Goal: Task Accomplishment & Management: Complete application form

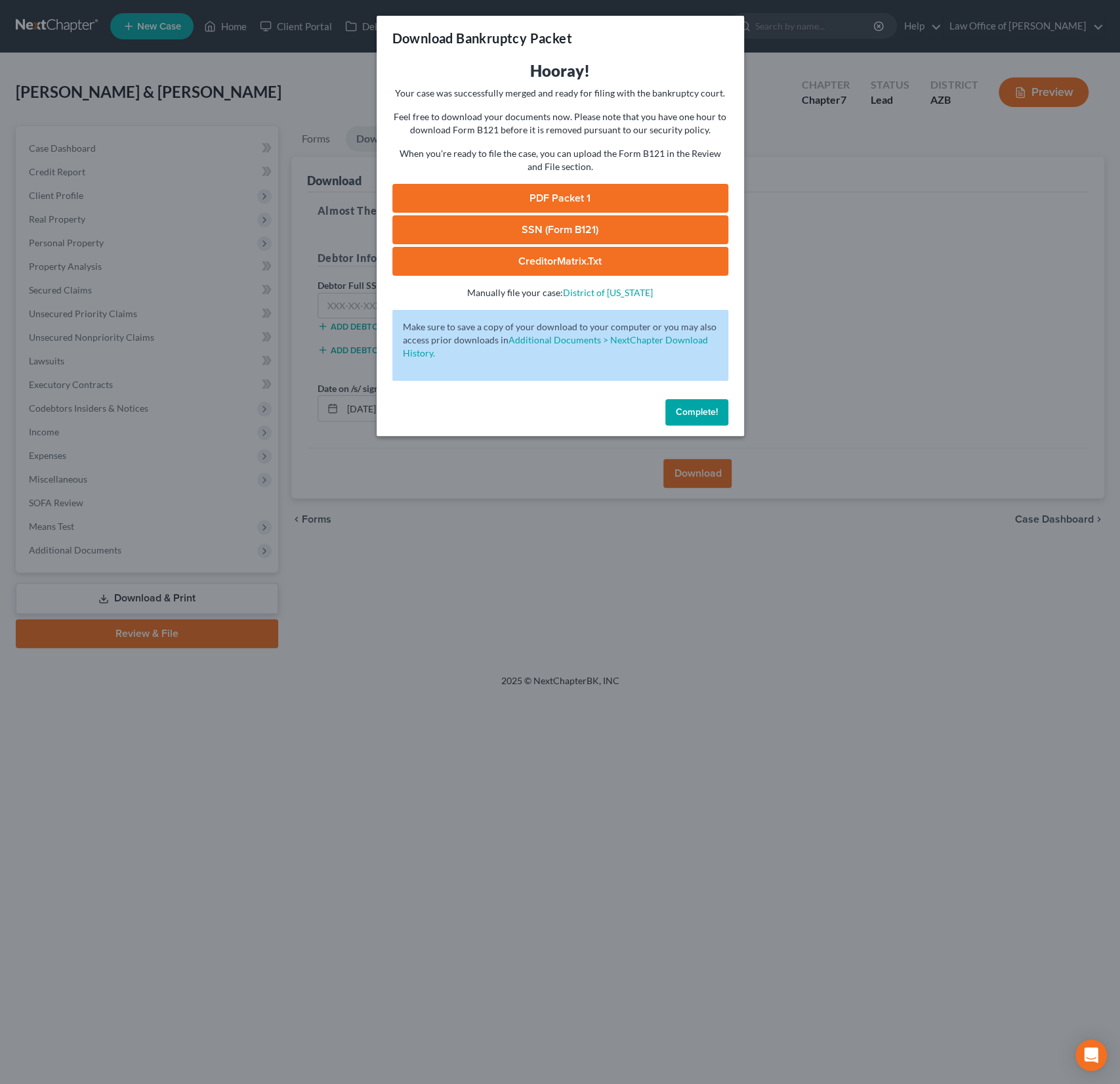
click at [701, 405] on button "Complete!" at bounding box center [697, 412] width 63 height 26
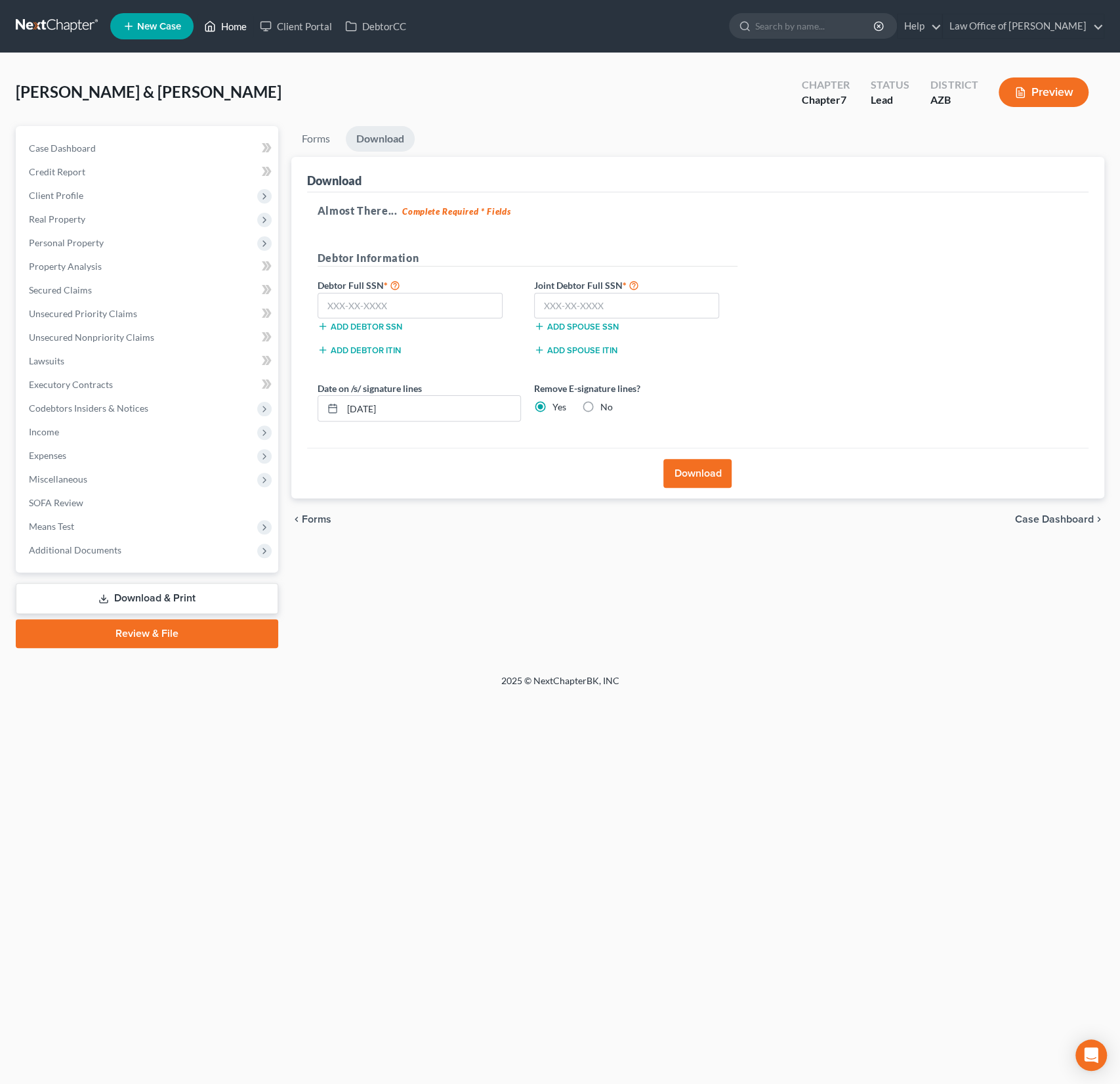
click at [236, 18] on link "Home" at bounding box center [225, 26] width 56 height 23
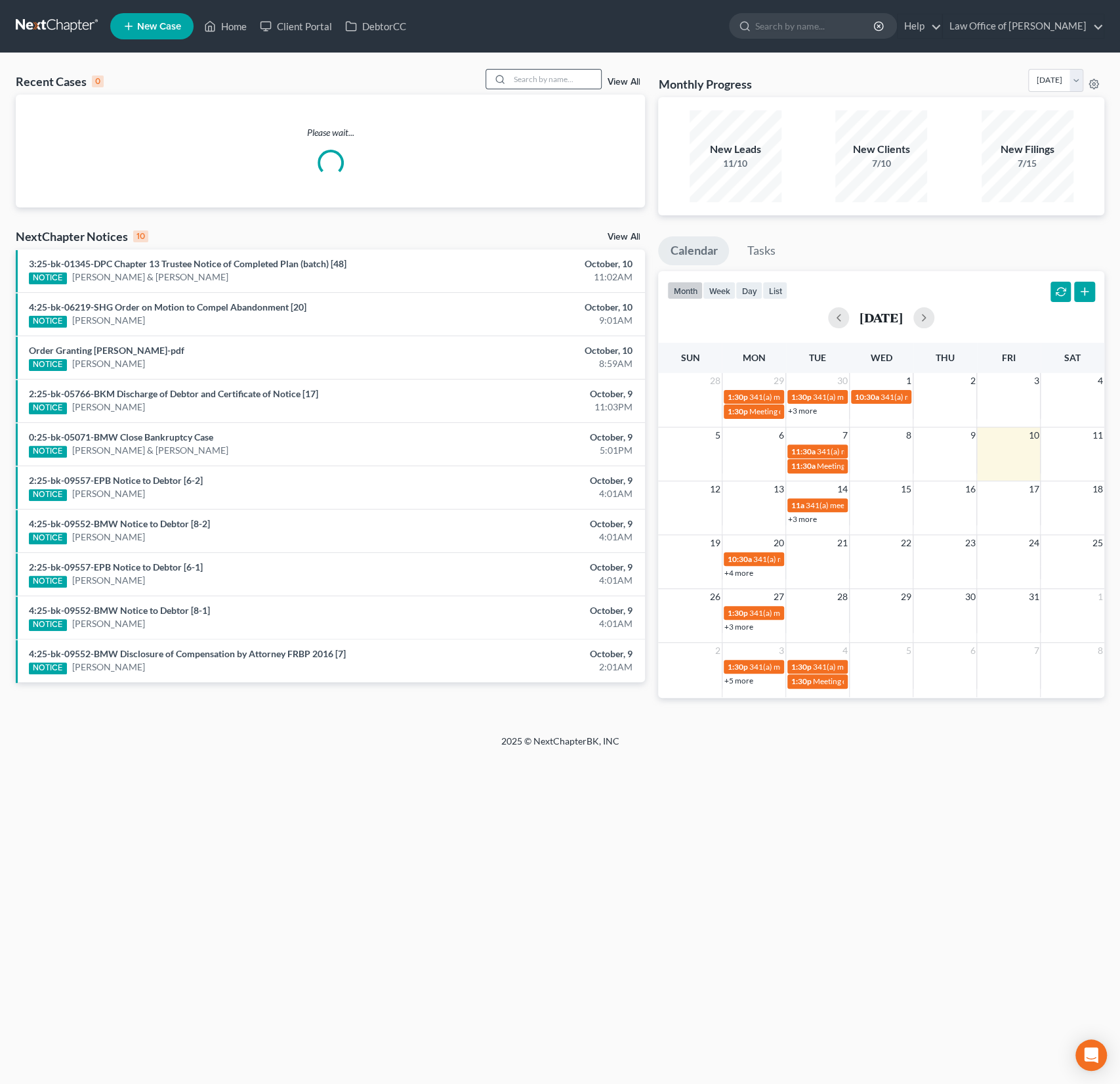
click at [537, 89] on div at bounding box center [544, 79] width 117 height 20
click at [537, 85] on input "search" at bounding box center [555, 79] width 92 height 19
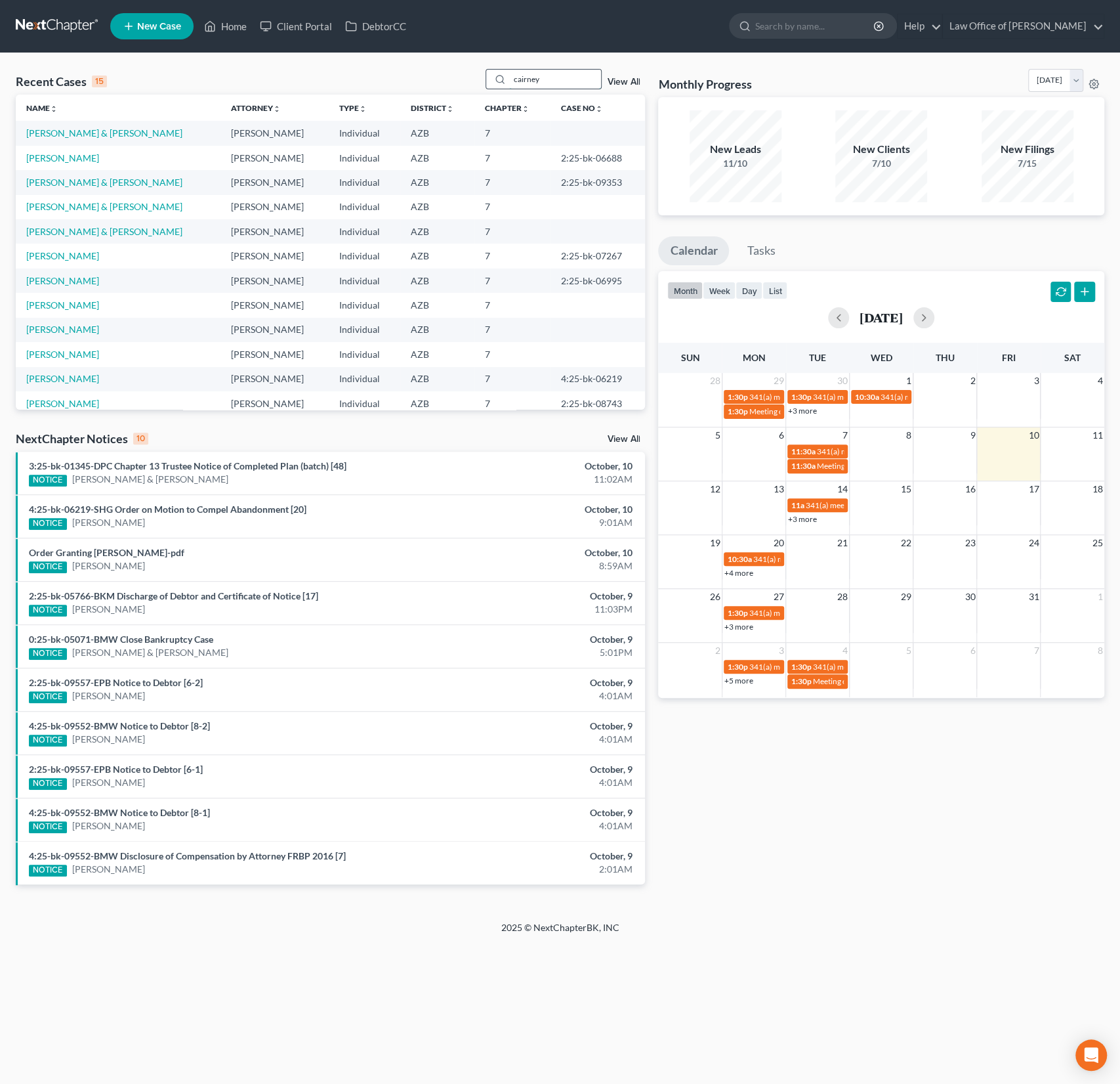
type input "cairney"
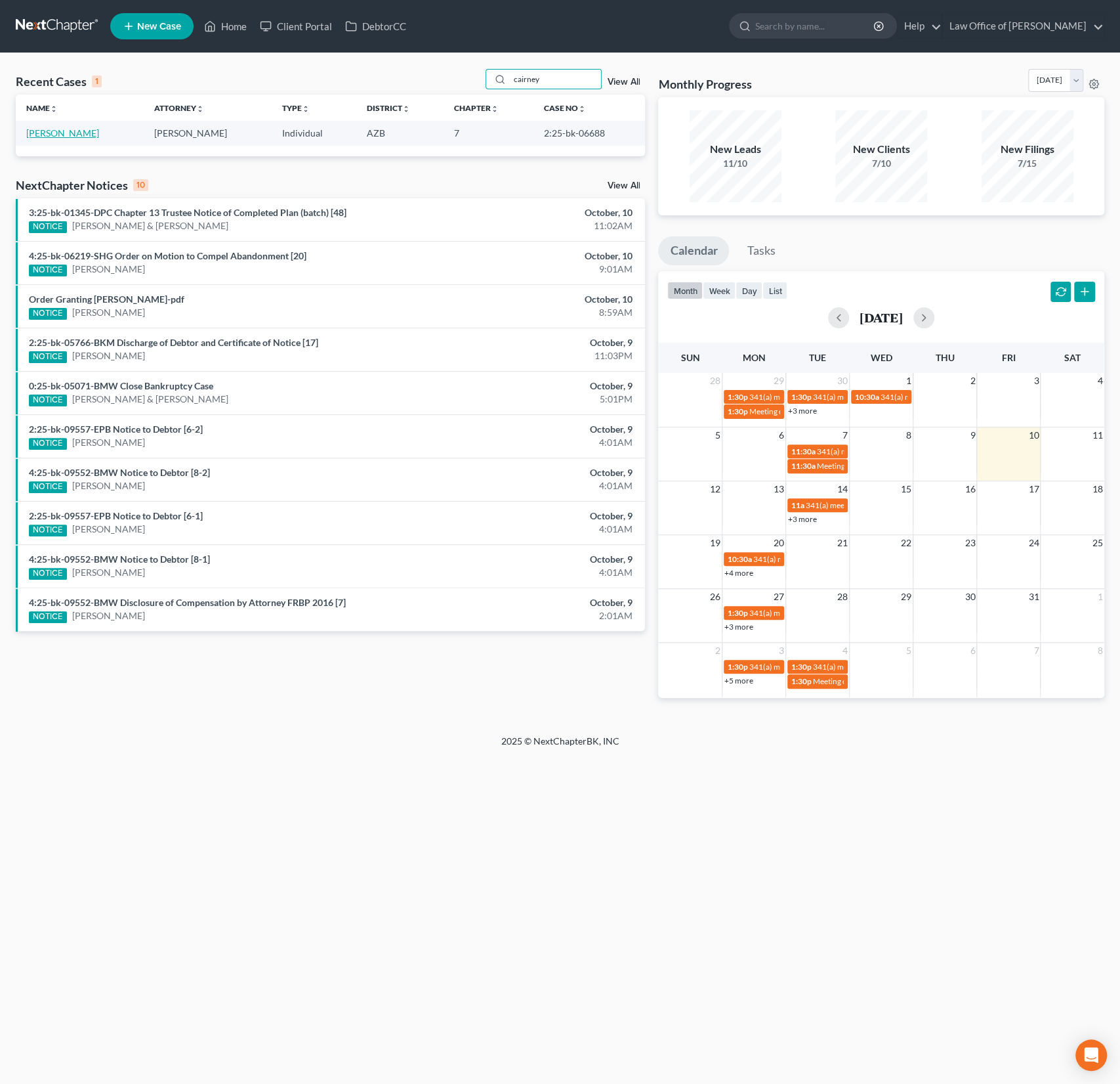
click at [54, 134] on link "[PERSON_NAME]" at bounding box center [63, 133] width 73 height 11
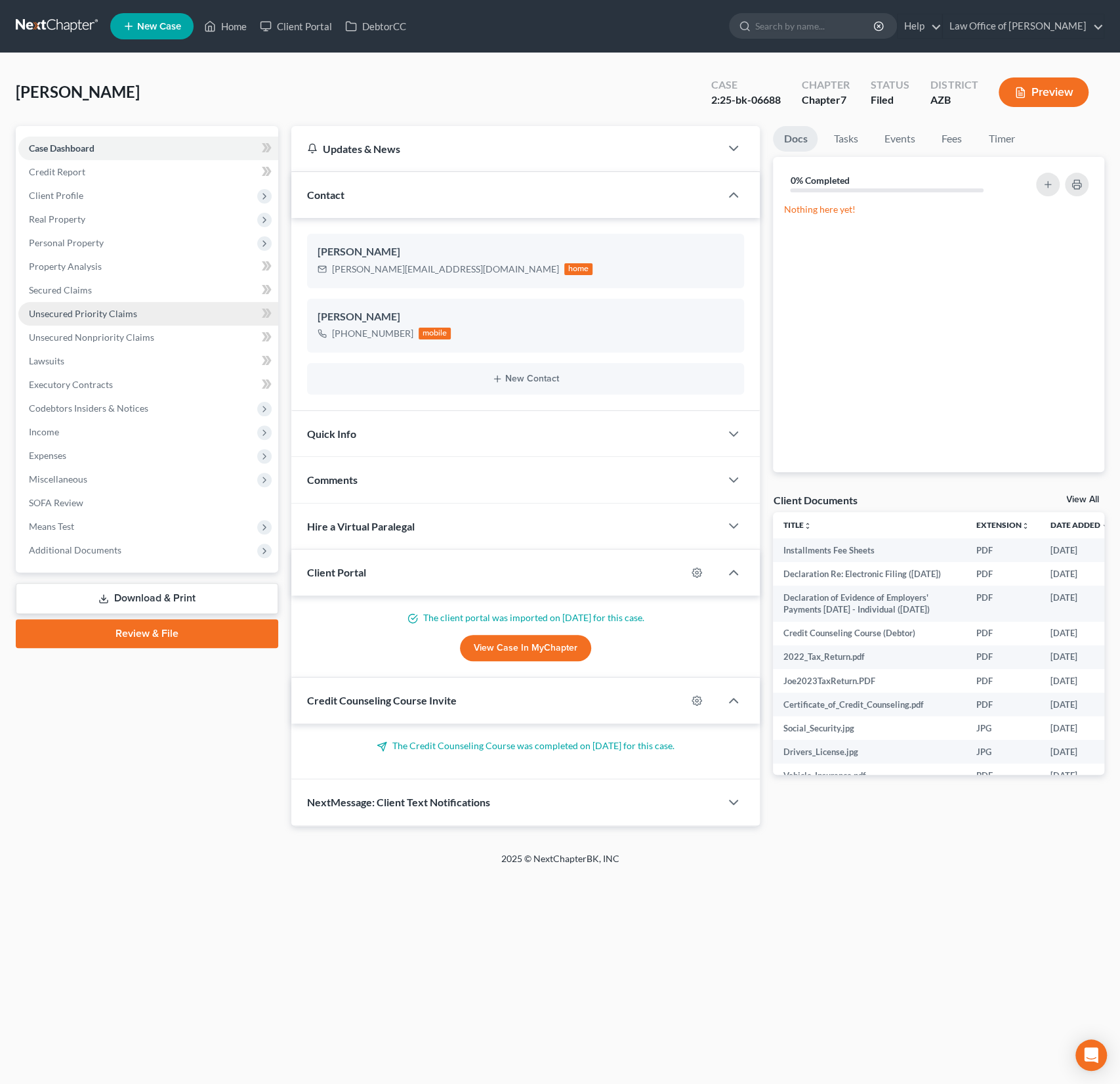
click at [93, 312] on span "Unsecured Priority Claims" at bounding box center [83, 313] width 109 height 11
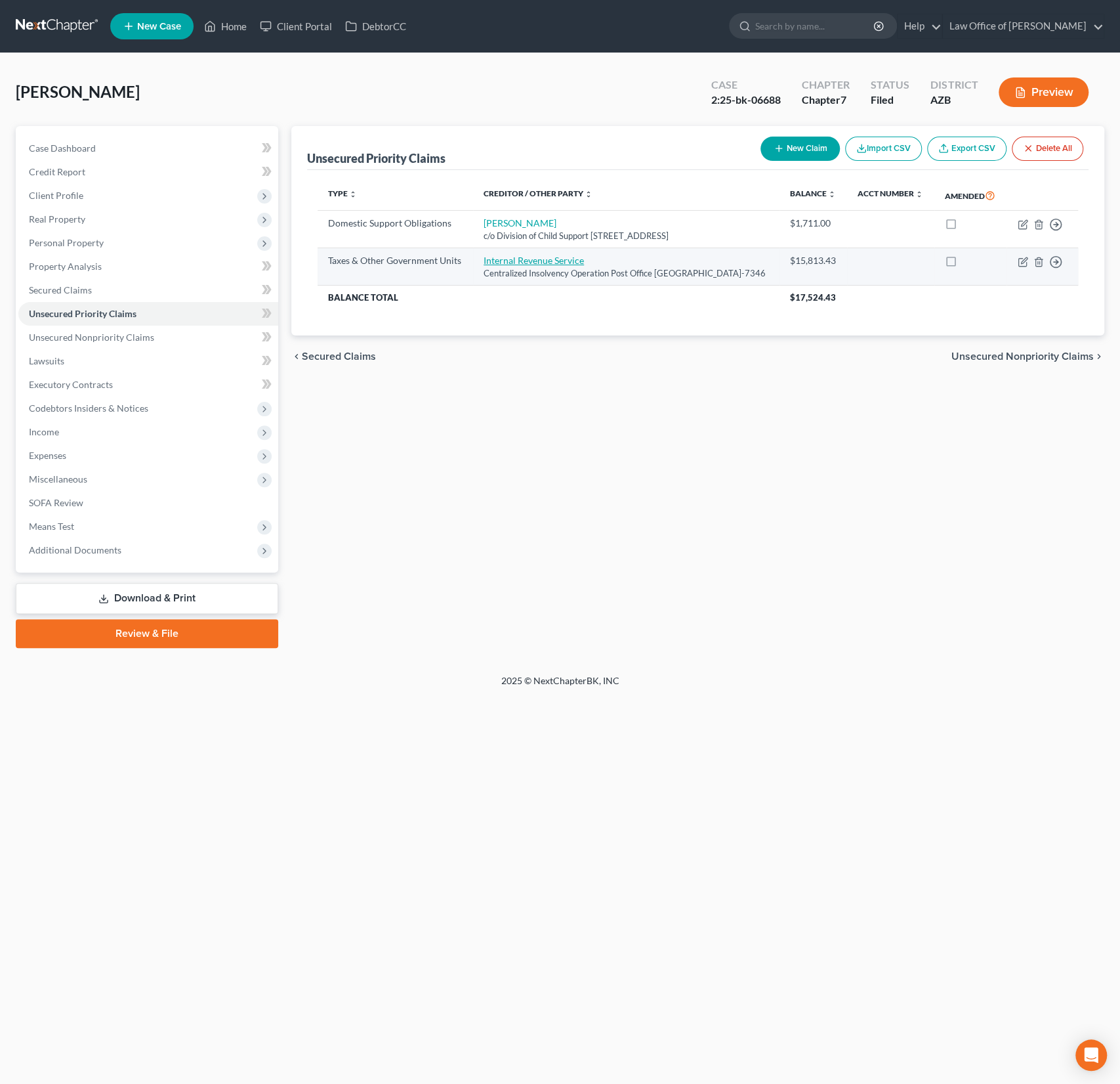
click at [494, 266] on link "Internal Revenue Service" at bounding box center [534, 260] width 100 height 11
select select "0"
select select "39"
select select "0"
